Goal: Register for event/course

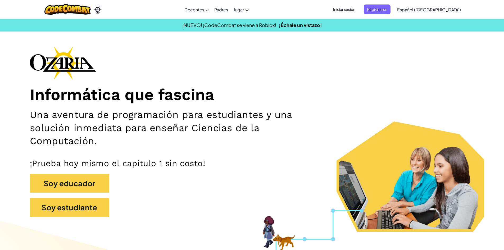
click at [358, 7] on span "Iniciar sesión" at bounding box center [344, 9] width 29 height 10
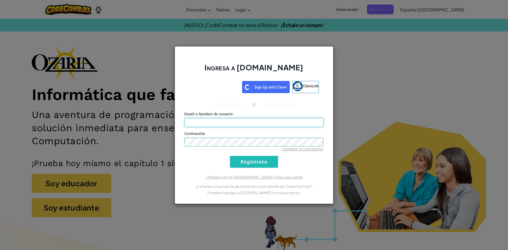
click at [227, 124] on input "Email o Nombre de usuario :" at bounding box center [253, 122] width 139 height 9
click at [227, 124] on input "AL07214441" at bounding box center [253, 122] width 139 height 9
type input "AL07214441@tecmilenio."
click at [125, 71] on div "Ingresa a Ozaria.com ClassLink o Error desconocido. Email o Nombre de usuario :…" at bounding box center [254, 125] width 508 height 250
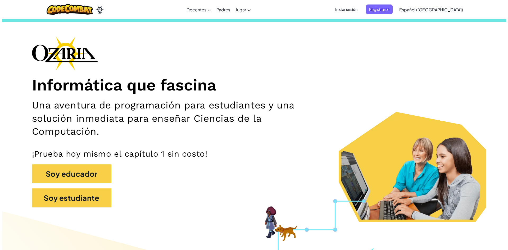
scroll to position [26, 0]
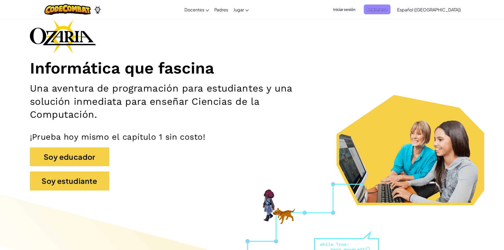
click at [383, 9] on span "Registrarse" at bounding box center [377, 9] width 27 height 10
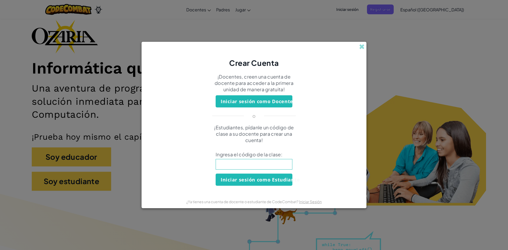
click at [256, 164] on input at bounding box center [254, 164] width 77 height 11
click at [252, 163] on input at bounding box center [254, 164] width 77 height 11
click at [246, 162] on input at bounding box center [254, 164] width 77 height 11
click at [360, 48] on span at bounding box center [362, 47] width 6 height 6
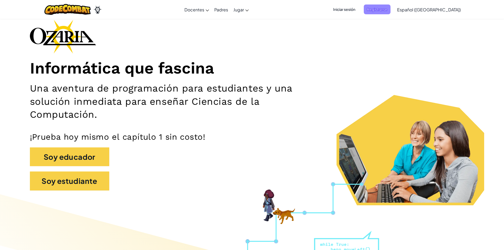
click at [390, 13] on span "Registrarse" at bounding box center [377, 9] width 27 height 10
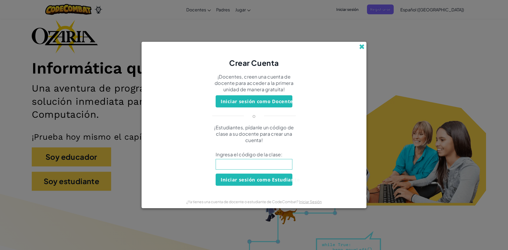
click at [359, 48] on span at bounding box center [362, 47] width 6 height 6
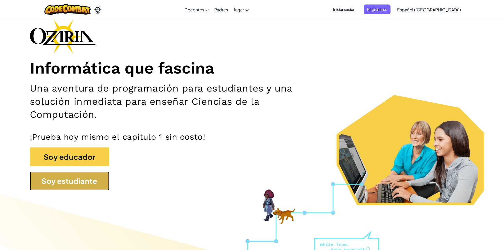
click at [101, 179] on button "Soy estudiante" at bounding box center [69, 180] width 79 height 19
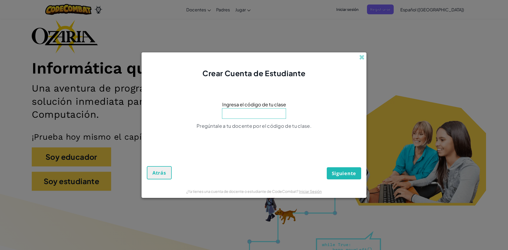
type input "G"
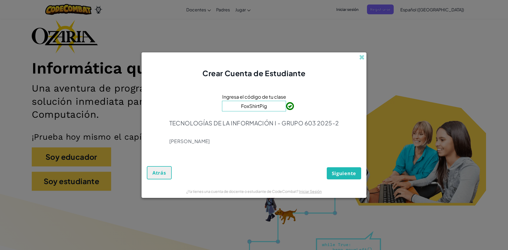
type input "FoxShirtPig"
click at [335, 171] on span "Siguiente" at bounding box center [344, 173] width 24 height 6
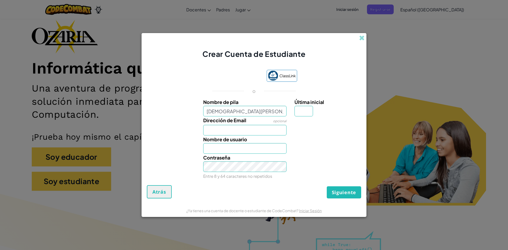
type input "Jesus Manuel"
click at [238, 129] on input "Dirección de Email" at bounding box center [245, 130] width 84 height 11
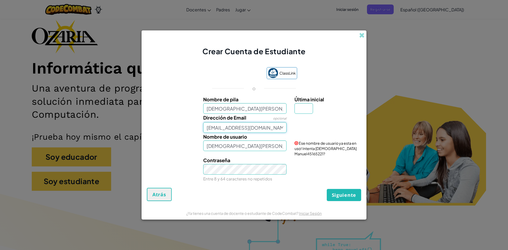
type input "AL07214441@tecmilenio.mx"
click at [242, 151] on input "Jesus Manuel" at bounding box center [245, 145] width 84 height 11
click at [297, 108] on input "Última inicial" at bounding box center [303, 108] width 19 height 11
type input "M"
click at [243, 147] on input "Jesus ManuelM" at bounding box center [245, 145] width 84 height 11
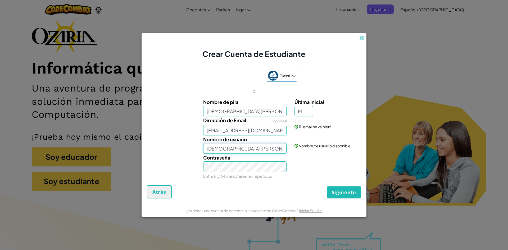
drag, startPoint x: 243, startPoint y: 147, endPoint x: 240, endPoint y: 147, distance: 2.9
click at [240, 147] on input "Jesus ManuelM" at bounding box center [245, 148] width 84 height 11
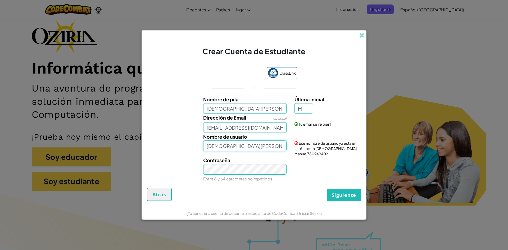
click at [270, 148] on input "Jesus Manuel" at bounding box center [245, 145] width 84 height 11
type input "[PERSON_NAME]"
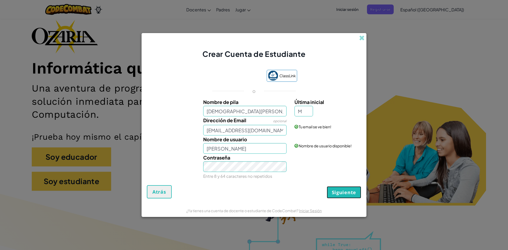
click at [345, 193] on span "Siguiente" at bounding box center [344, 192] width 24 height 6
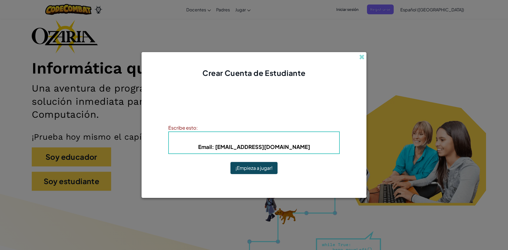
click at [255, 164] on button "¡Empieza a jugar!" at bounding box center [253, 168] width 47 height 12
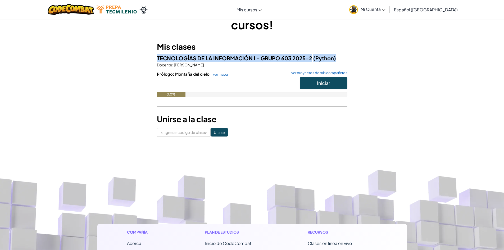
drag, startPoint x: 395, startPoint y: 46, endPoint x: 393, endPoint y: 58, distance: 12.0
click at [393, 58] on div "¡Bienvenido a tu página de cursos! Mis clases TECNOLOGÍAS DE LA INFORMACIÓN I -…" at bounding box center [251, 68] width 309 height 137
click at [391, 48] on div "¡Bienvenido a tu página de cursos! Mis clases TECNOLOGÍAS DE LA INFORMACIÓN I -…" at bounding box center [251, 68] width 309 height 137
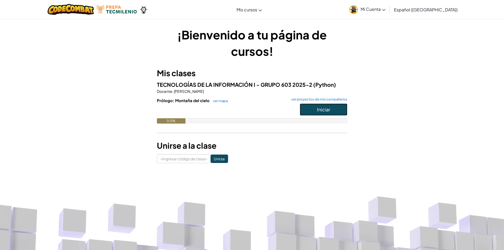
click at [315, 107] on button "Iniciar" at bounding box center [324, 109] width 48 height 12
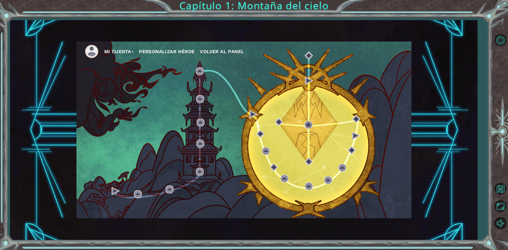
click at [89, 21] on div "Mi Cuenta Personalizar héroe Volver al panel" at bounding box center [243, 130] width 467 height 220
click at [218, 186] on div "Mi Cuenta Personalizar héroe Volver al panel" at bounding box center [243, 130] width 335 height 177
click at [124, 51] on font "Mi Cuenta" at bounding box center [117, 52] width 27 height 6
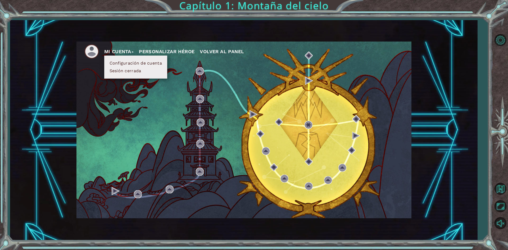
click at [118, 53] on font "Mi Cuenta" at bounding box center [117, 52] width 27 height 6
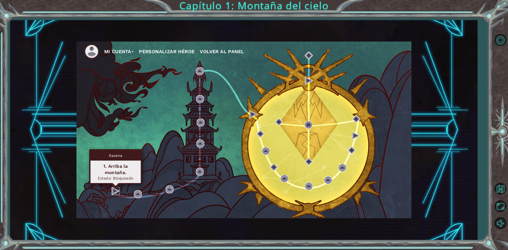
click at [113, 190] on img at bounding box center [116, 191] width 8 height 8
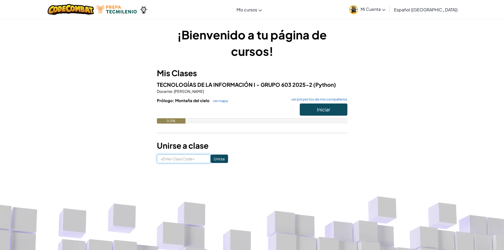
click at [183, 158] on input at bounding box center [184, 158] width 54 height 9
drag, startPoint x: 306, startPoint y: 106, endPoint x: 306, endPoint y: 110, distance: 3.7
drag, startPoint x: 306, startPoint y: 110, endPoint x: 321, endPoint y: 109, distance: 14.8
drag, startPoint x: 321, startPoint y: 109, endPoint x: 298, endPoint y: 142, distance: 40.4
click at [291, 153] on div "¡Bienvenido a tu página de cursos! Mis Clases TECNOLOGÍAS DE LA INFORMACIÓN I -…" at bounding box center [252, 94] width 190 height 137
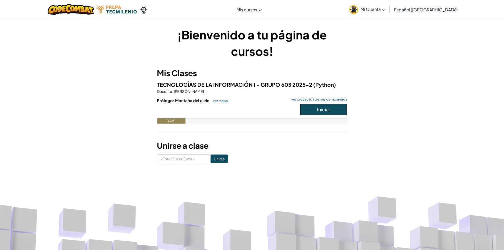
drag, startPoint x: 324, startPoint y: 110, endPoint x: 321, endPoint y: 109, distance: 2.8
drag, startPoint x: 321, startPoint y: 109, endPoint x: 292, endPoint y: 111, distance: 29.4
click at [292, 111] on div at bounding box center [252, 110] width 190 height 15
click at [311, 107] on button "Iniciar" at bounding box center [324, 109] width 48 height 12
